Goal: Check status: Check status

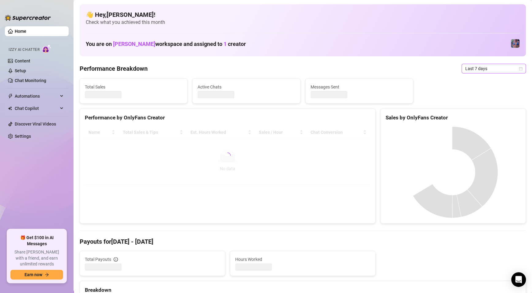
click at [477, 68] on span "Last 7 days" at bounding box center [493, 68] width 57 height 9
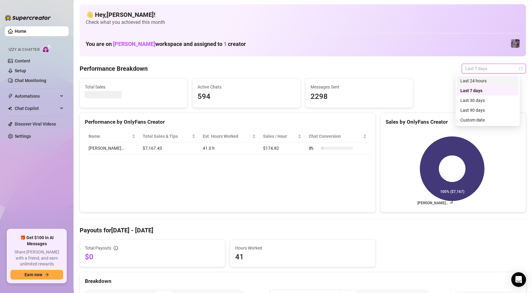
click at [519, 67] on icon "calendar" at bounding box center [520, 68] width 3 height 3
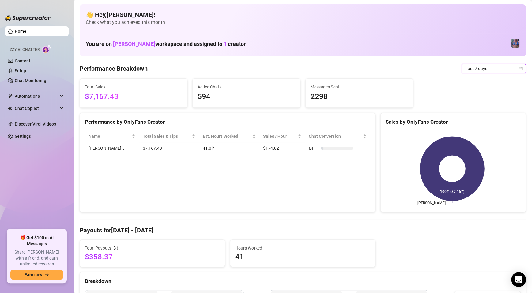
click at [519, 67] on icon "calendar" at bounding box center [521, 69] width 4 height 4
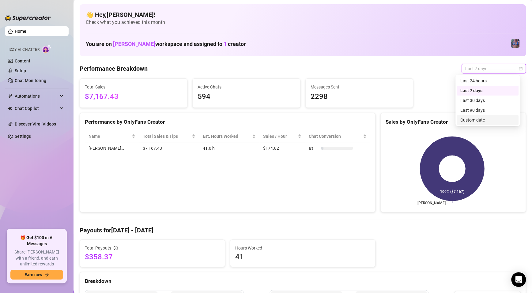
click at [475, 117] on div "Custom date" at bounding box center [488, 120] width 55 height 7
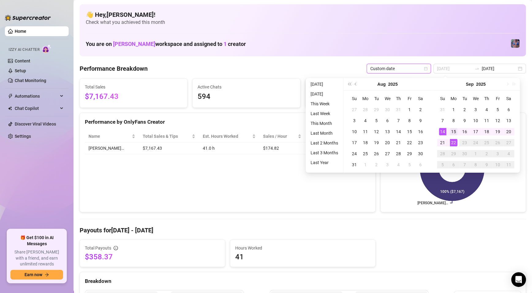
type input "[DATE]"
click at [453, 132] on div "15" at bounding box center [453, 131] width 7 height 7
type input "[DATE]"
click at [440, 141] on div "21" at bounding box center [442, 142] width 7 height 7
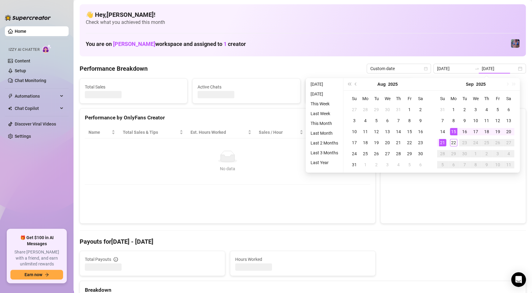
type input "[DATE]"
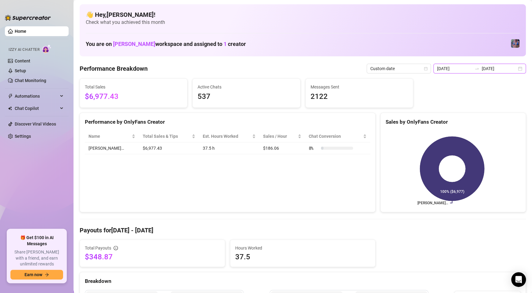
click at [509, 72] on div "[DATE] [DATE]" at bounding box center [480, 69] width 93 height 10
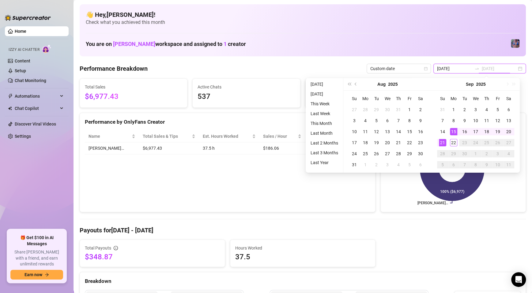
type input "[DATE]"
click at [187, 193] on div "Performance by OnlyFans Creator Name Total Sales & Tips Est. Hours Worked Sales…" at bounding box center [228, 163] width 296 height 100
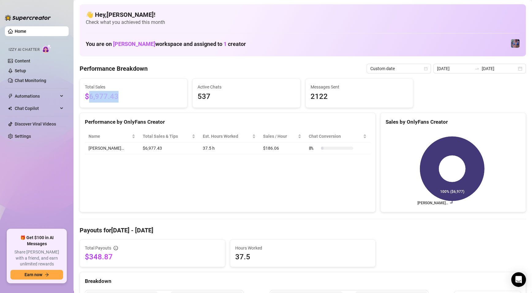
drag, startPoint x: 133, startPoint y: 100, endPoint x: 88, endPoint y: 99, distance: 44.7
click at [88, 99] on span "$6,977.43" at bounding box center [133, 97] width 97 height 12
copy span "6,977.43"
